Goal: Task Accomplishment & Management: Manage account settings

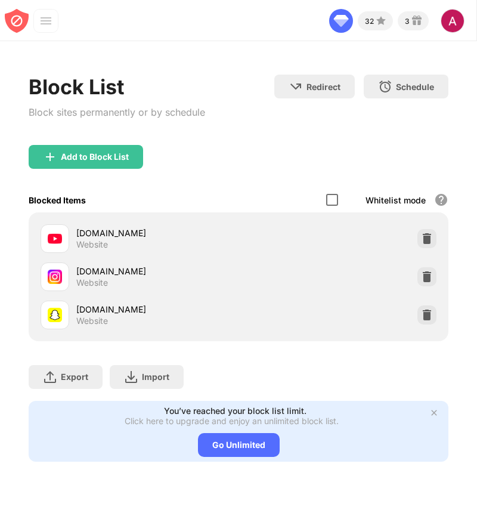
click at [335, 200] on div at bounding box center [332, 200] width 12 height 12
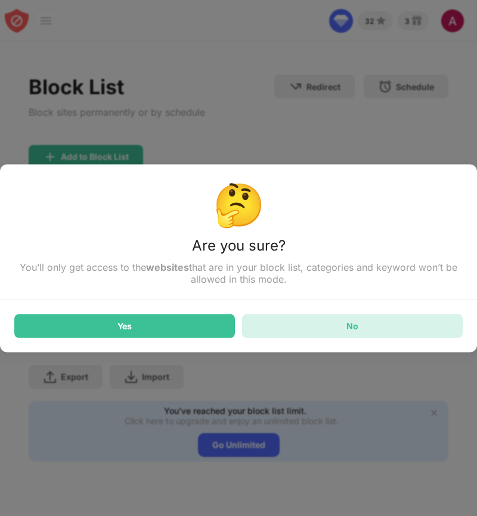
click at [322, 326] on div "No" at bounding box center [352, 326] width 221 height 24
